Goal: Check status: Check status

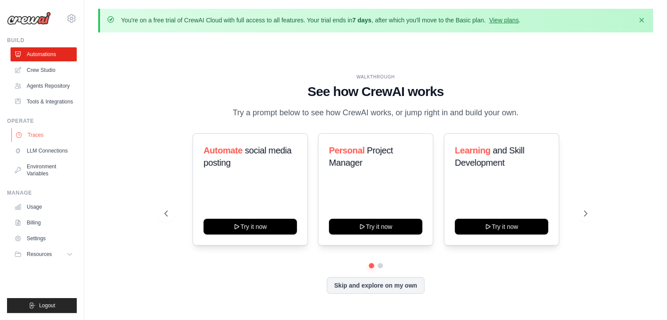
click at [52, 140] on link "Traces" at bounding box center [44, 135] width 66 height 14
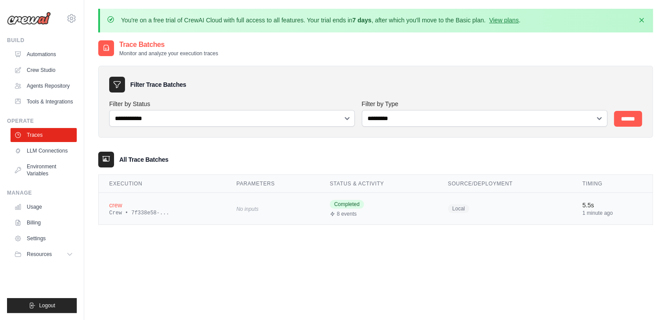
click at [240, 217] on td "No inputs" at bounding box center [272, 209] width 93 height 32
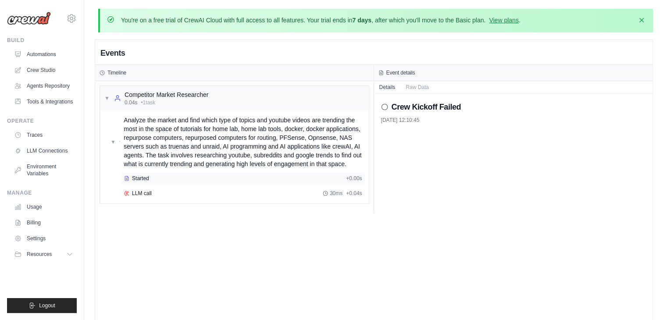
click at [164, 182] on div "Started + 0.00s" at bounding box center [243, 178] width 244 height 13
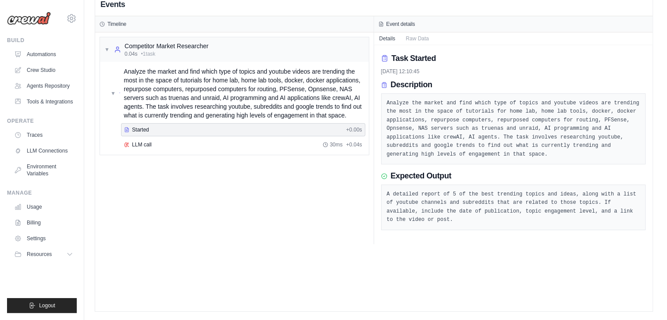
scroll to position [48, 0]
click at [164, 112] on span "Analyze the market and find which type of topics and youtube videos are trendin…" at bounding box center [244, 94] width 241 height 53
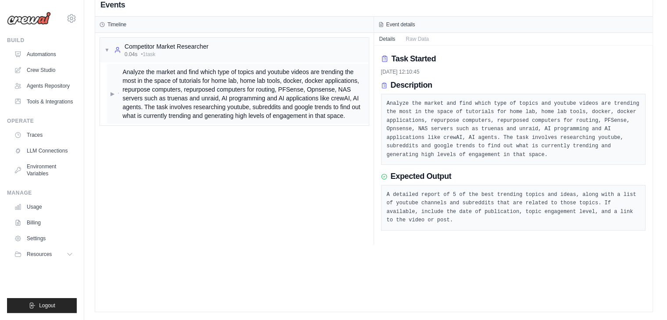
click at [123, 93] on span "Analyze the market and find which type of topics and youtube videos are trendin…" at bounding box center [243, 94] width 243 height 53
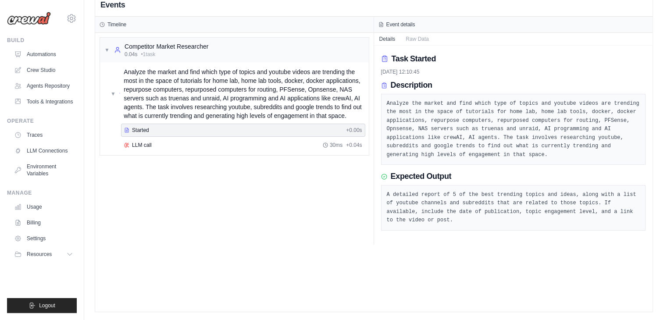
scroll to position [0, 0]
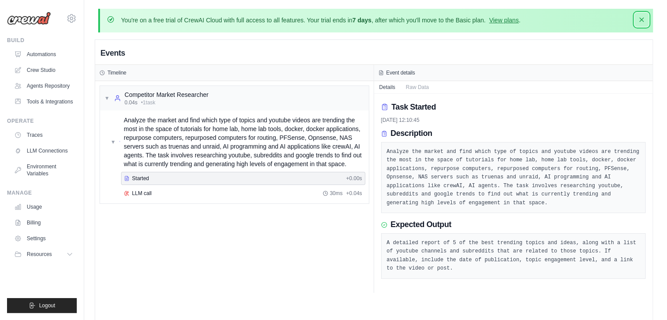
click at [641, 21] on icon "button" at bounding box center [641, 19] width 9 height 9
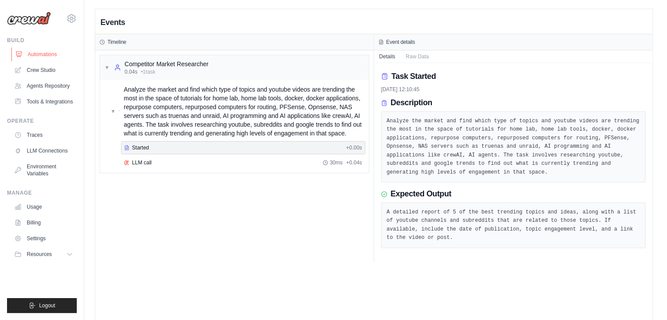
click at [58, 49] on link "Automations" at bounding box center [44, 54] width 66 height 14
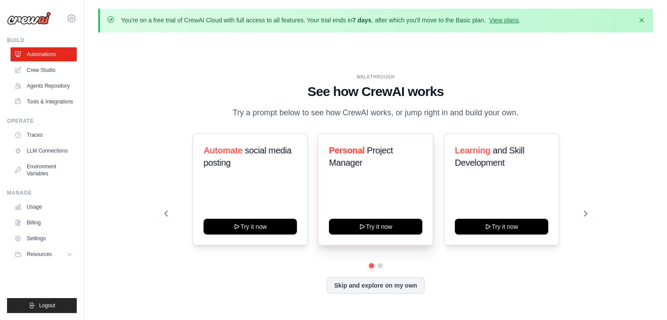
scroll to position [30, 0]
